Goal: Information Seeking & Learning: Learn about a topic

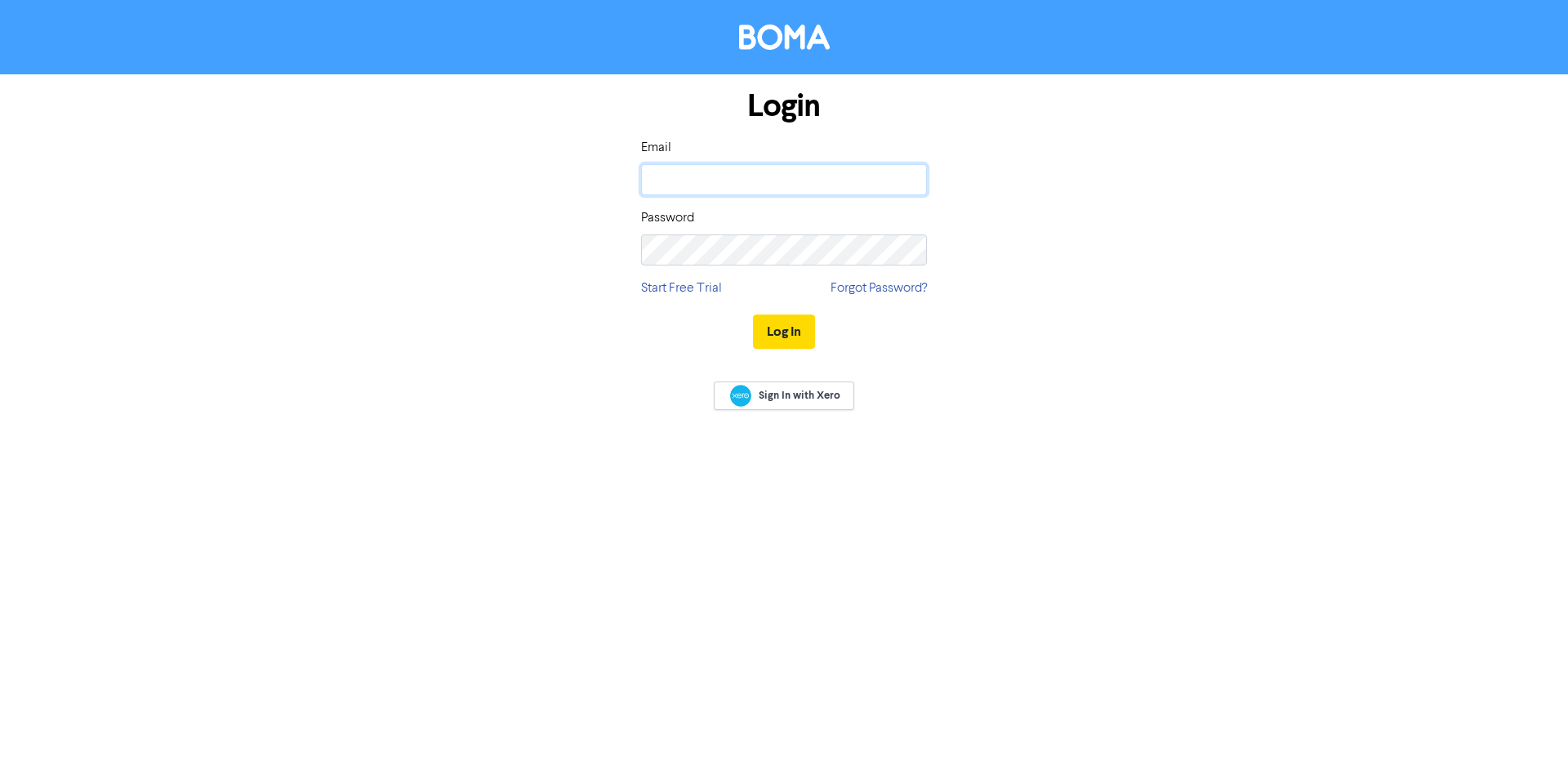
type input "[EMAIL_ADDRESS][DOMAIN_NAME]"
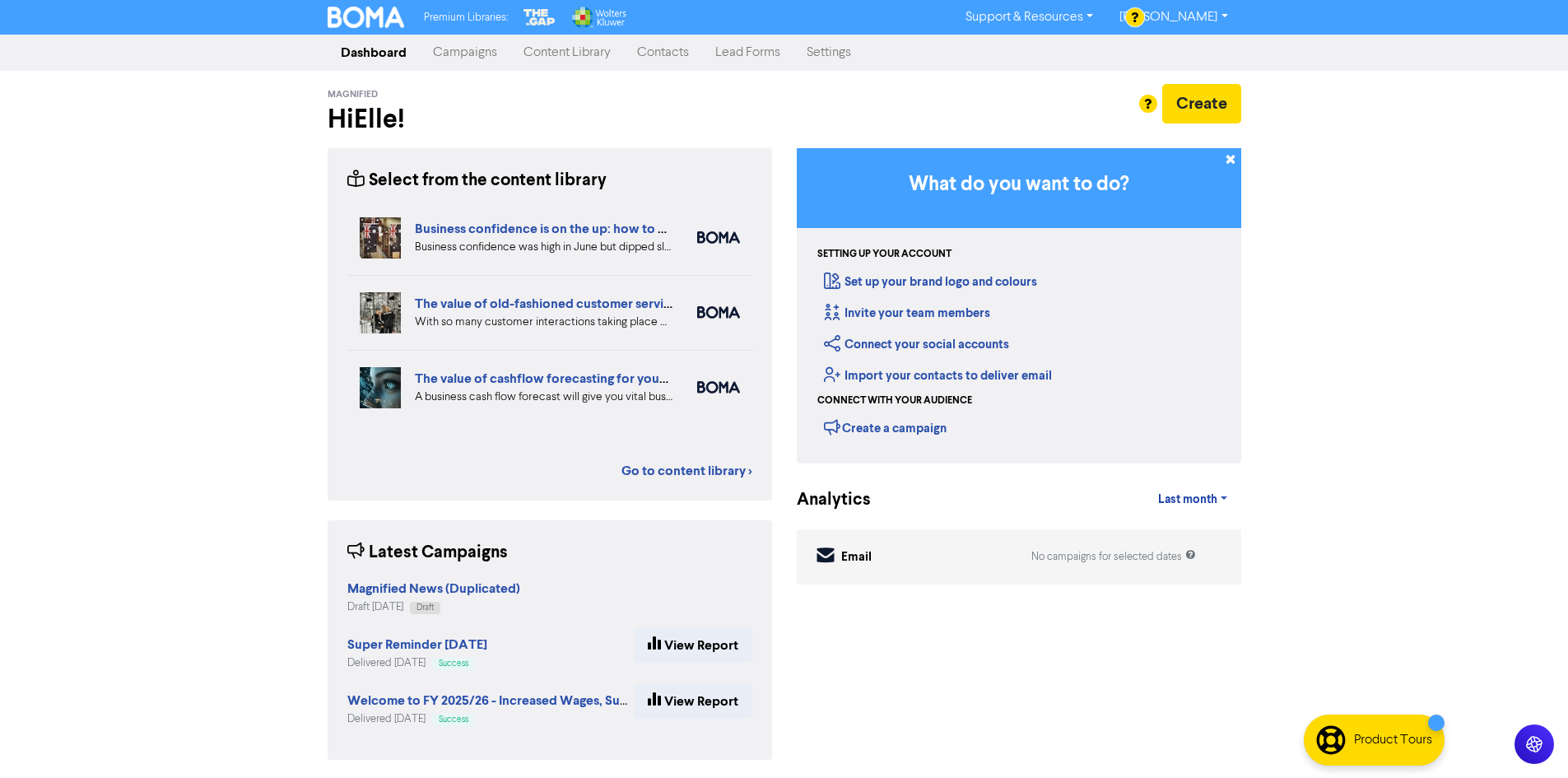
click at [560, 47] on link "Content Library" at bounding box center [567, 52] width 113 height 33
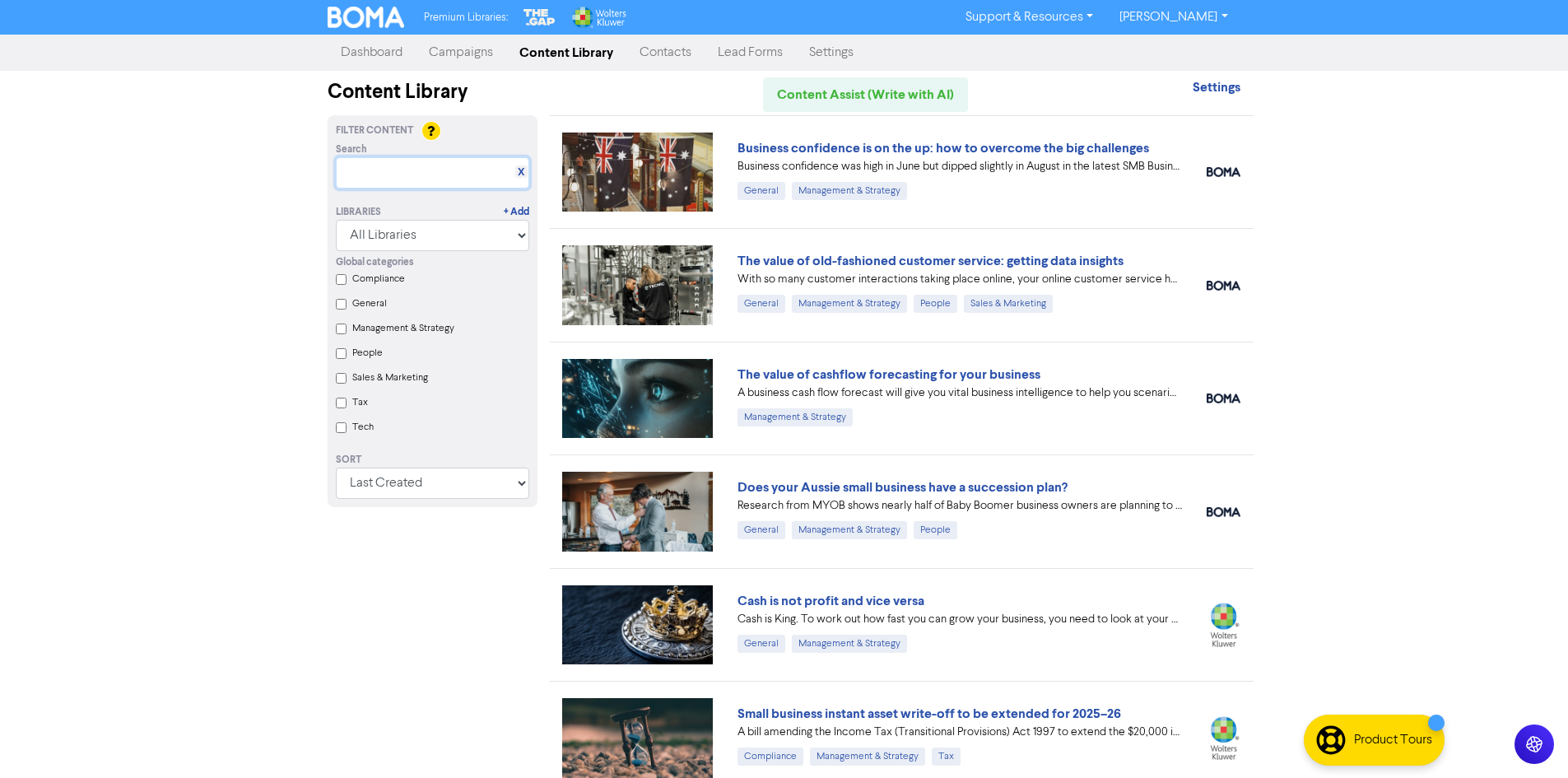
click at [424, 174] on input "text" at bounding box center [432, 173] width 193 height 32
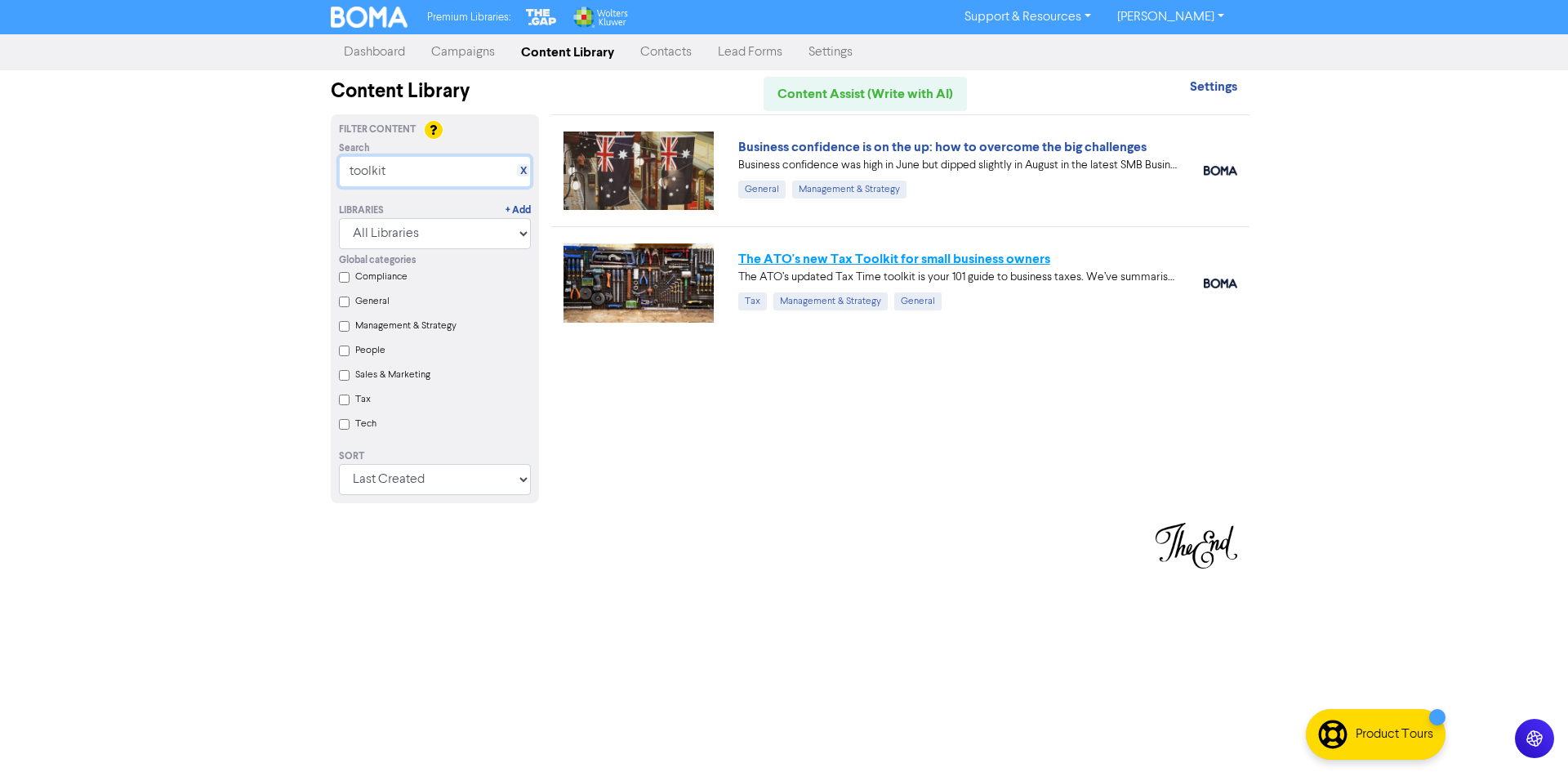
type input "toolkit"
click at [940, 255] on link "The ATO's new Tax Toolkit for small business owners" at bounding box center [894, 259] width 312 height 17
